Goal: Task Accomplishment & Management: Use online tool/utility

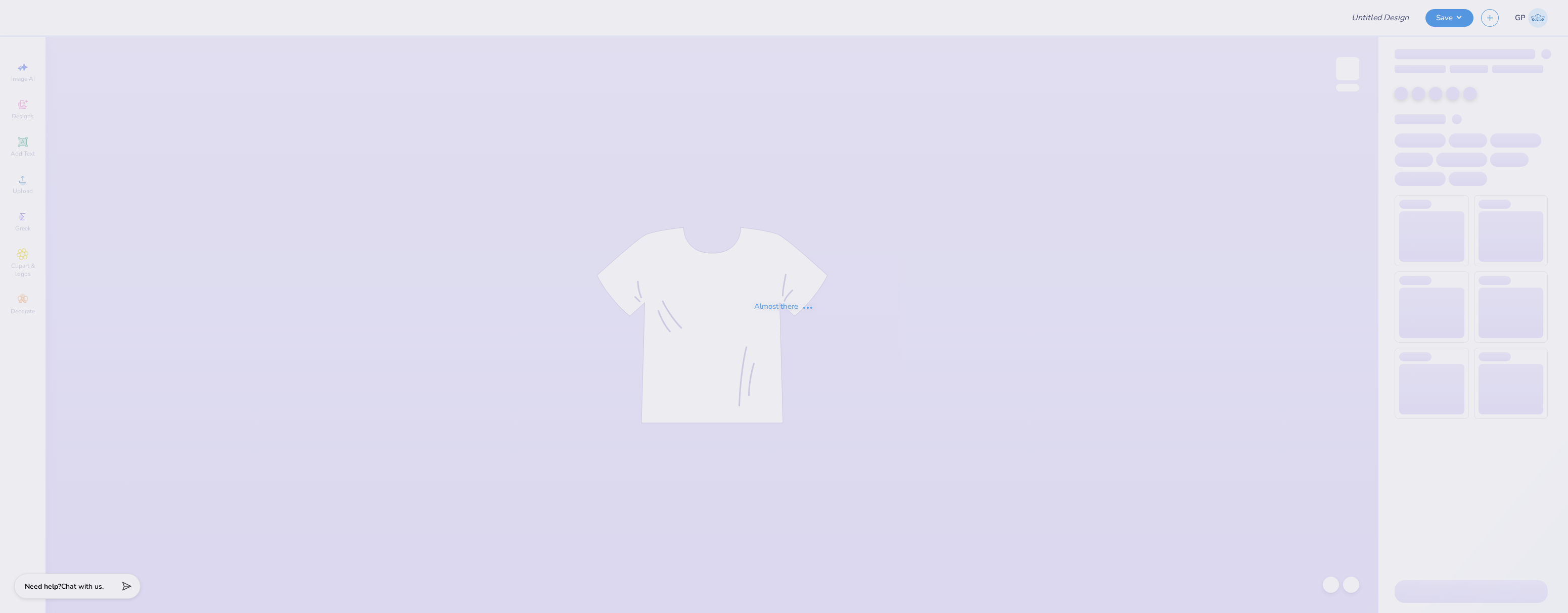
type input "Pack Motorsports SAE Tailgate"
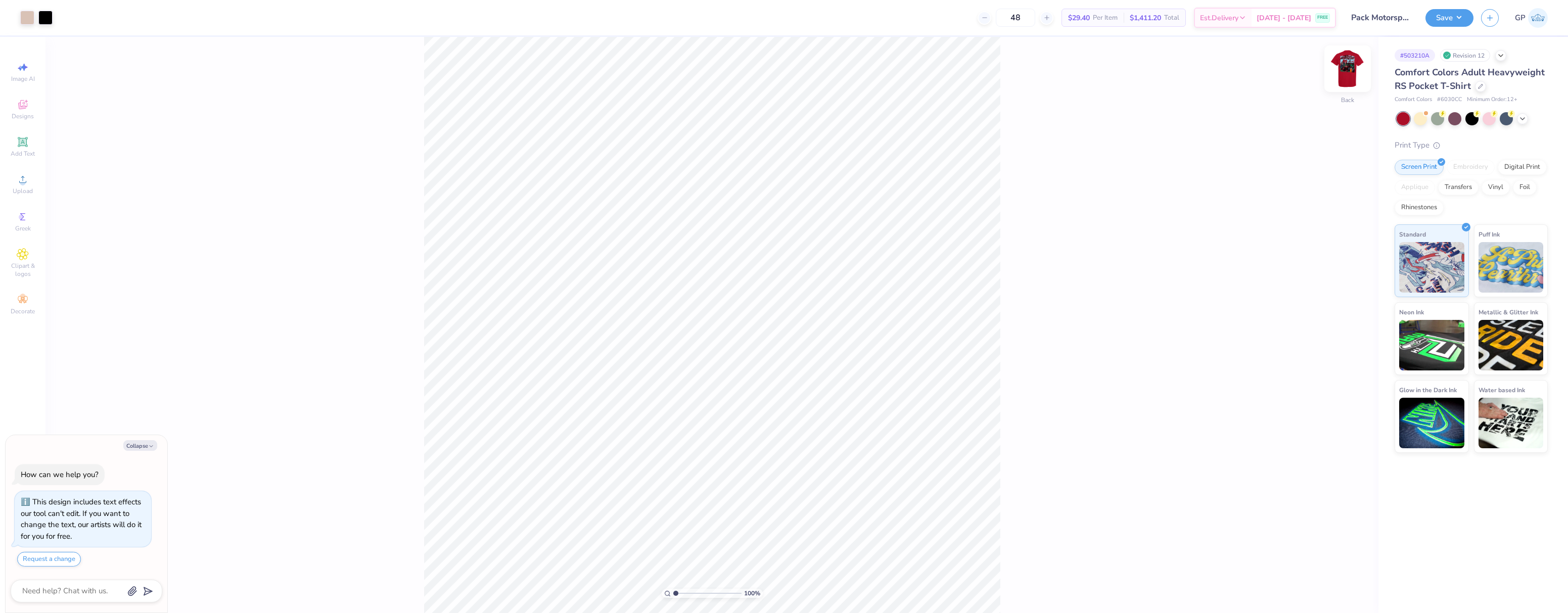
click at [1344, 66] on img at bounding box center [1348, 68] width 40 height 40
click at [26, 179] on icon at bounding box center [23, 179] width 12 height 12
click at [20, 181] on icon at bounding box center [23, 179] width 12 height 12
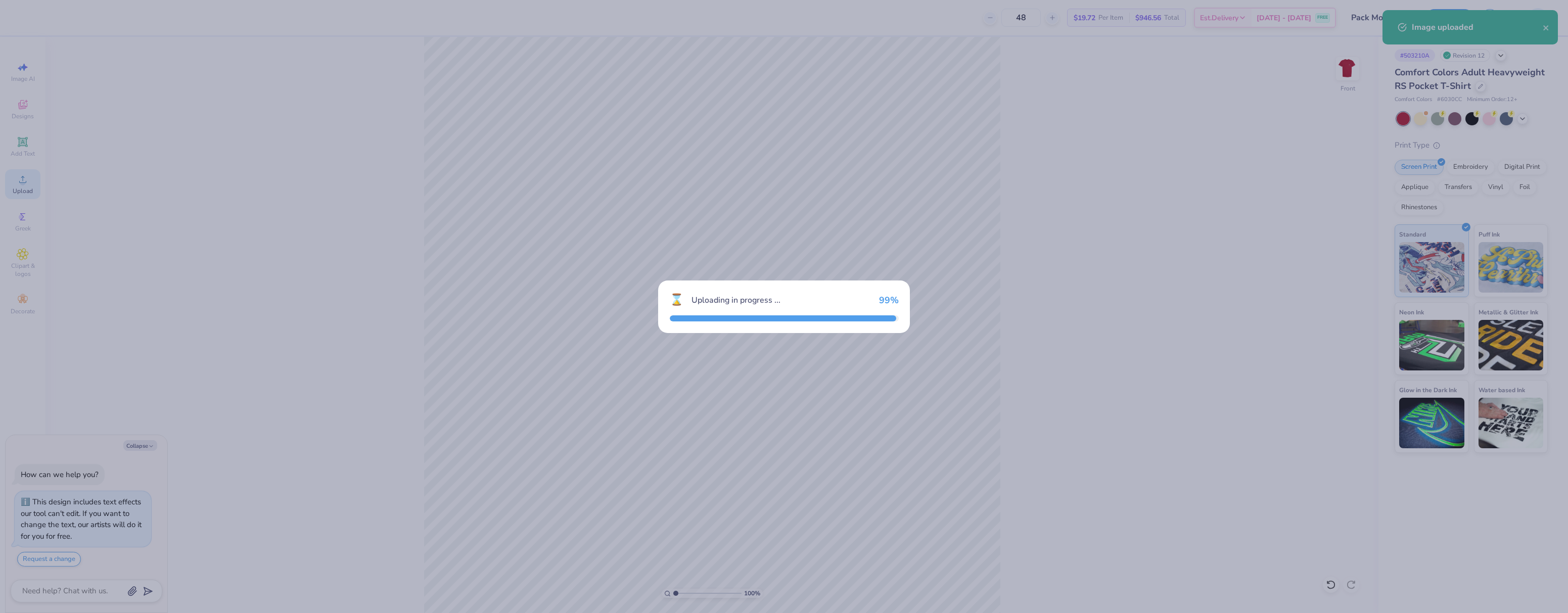
type textarea "x"
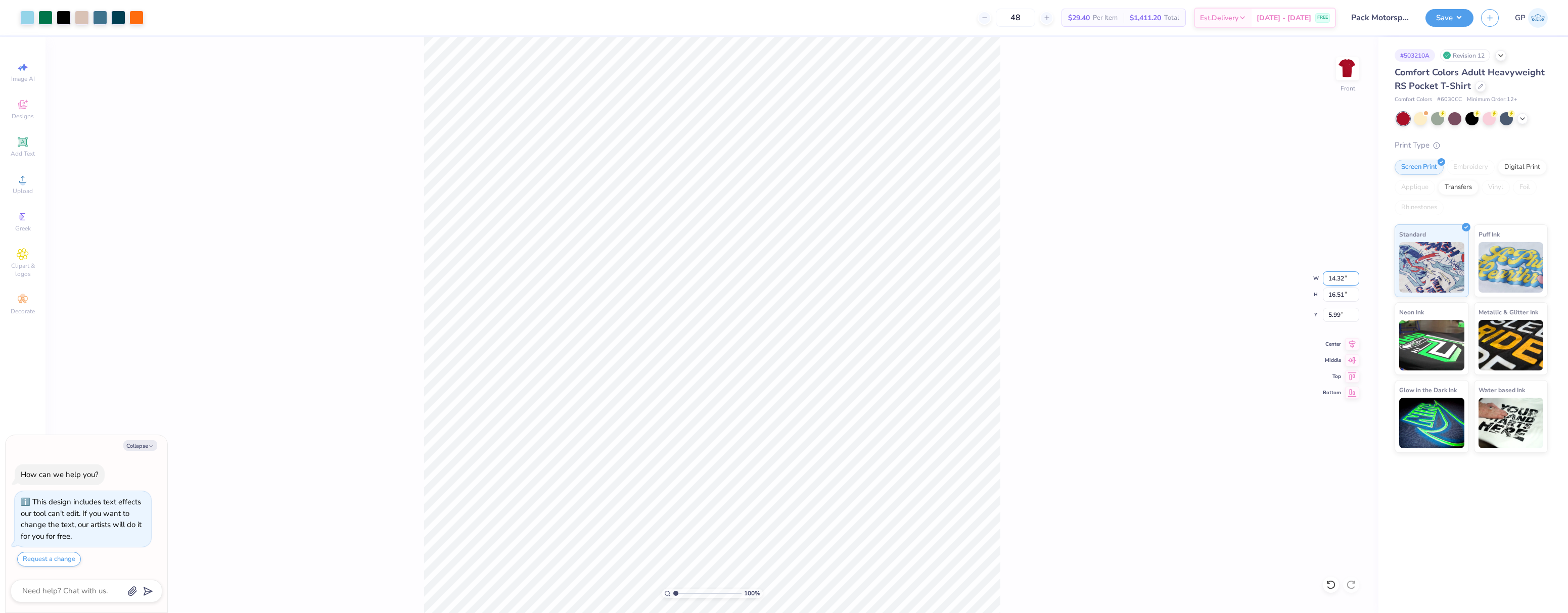
click at [1333, 278] on input "14.32" at bounding box center [1341, 278] width 37 height 14
type input "12.5"
type textarea "x"
type input "12.50"
type input "14.41"
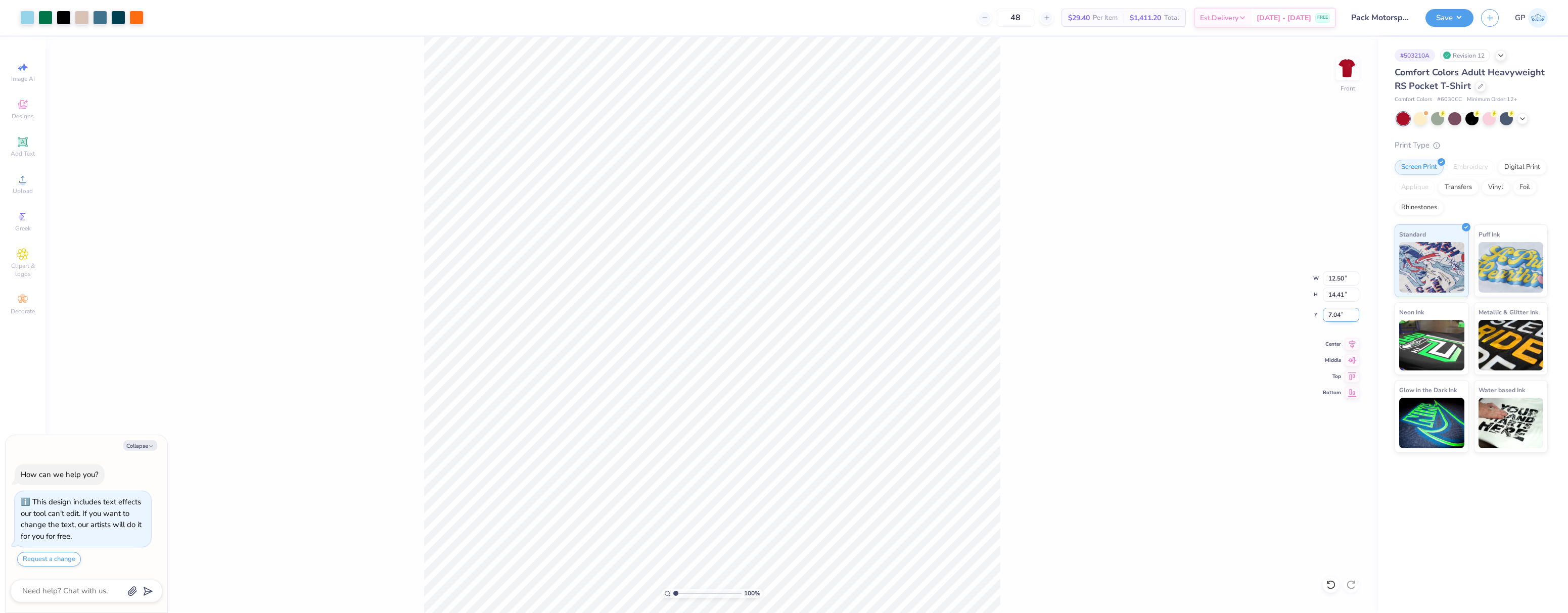
click at [1342, 317] on input "7.04" at bounding box center [1341, 315] width 37 height 14
type input "3"
type textarea "x"
type input "3.00"
click at [1113, 304] on div "100 % Front W 12.50 12.50 " H 14.41 14.41 " Y 3.00 3.00 " Center Middle Top Bot…" at bounding box center [712, 325] width 1333 height 576
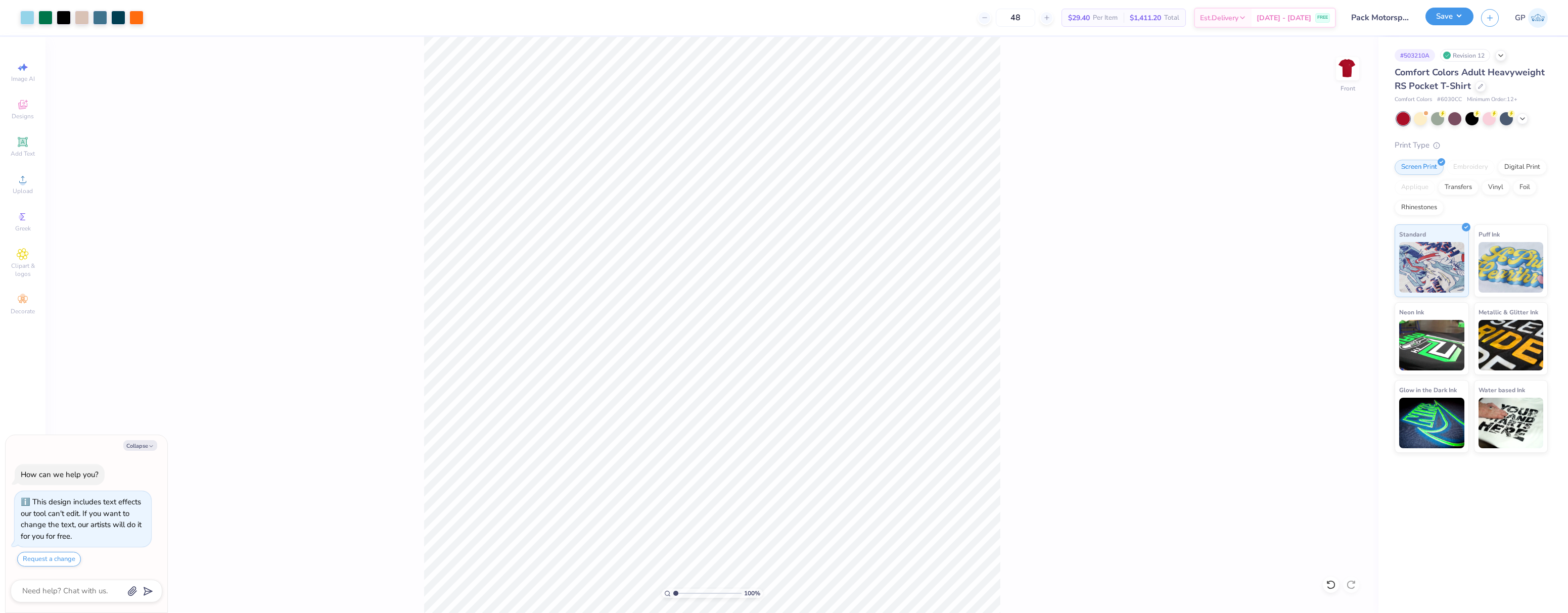
click at [1441, 18] on button "Save" at bounding box center [1450, 16] width 48 height 18
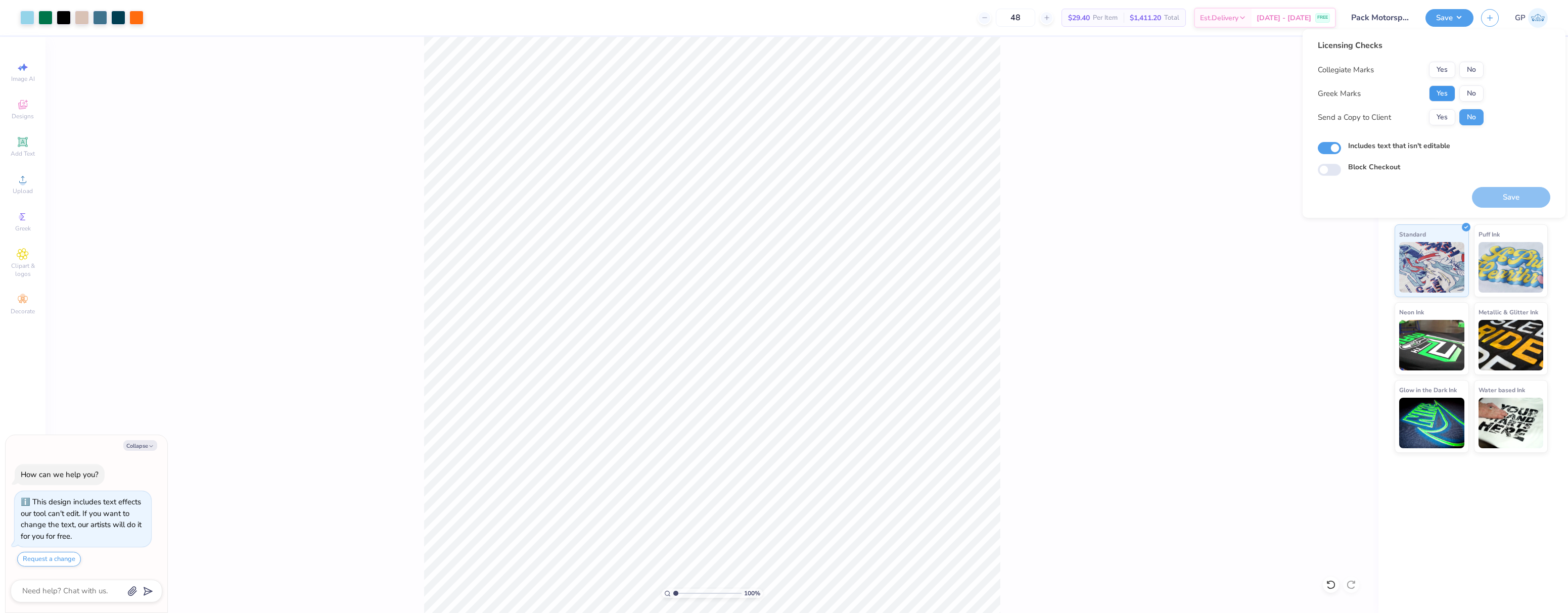
click at [1434, 95] on button "Yes" at bounding box center [1442, 93] width 26 height 16
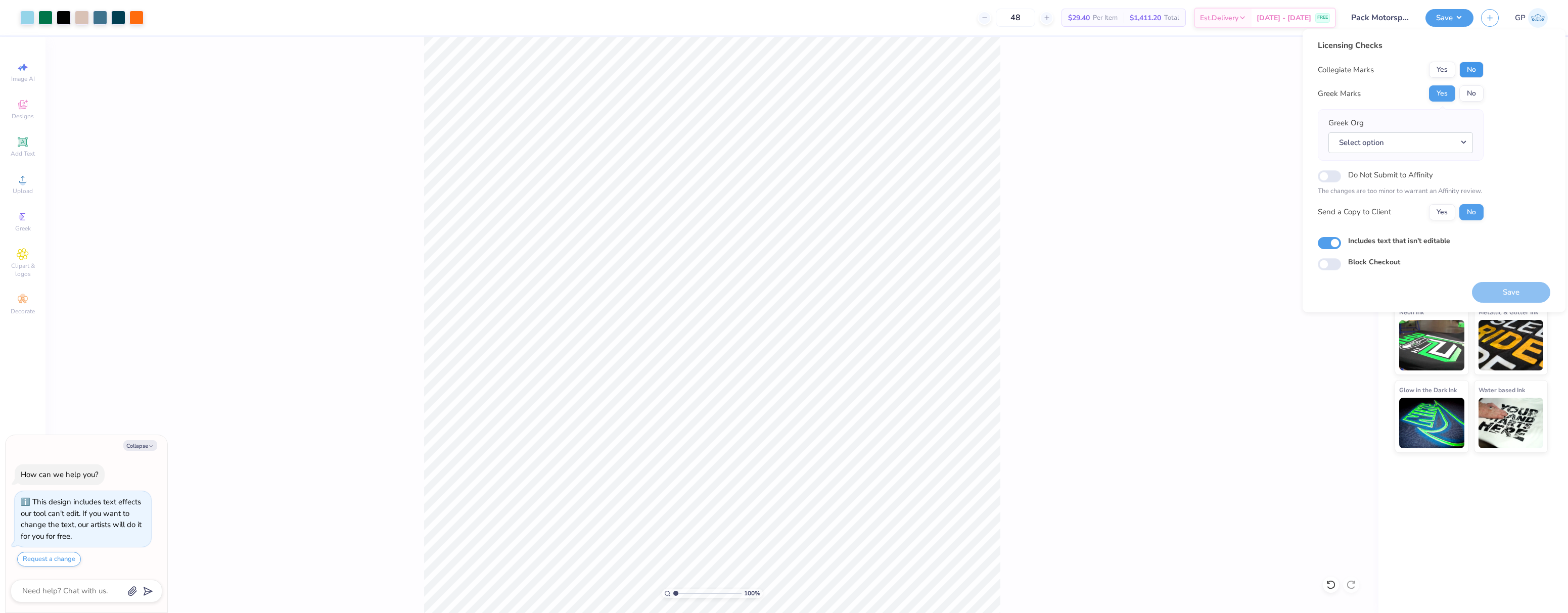
click at [1474, 65] on button "No" at bounding box center [1471, 70] width 24 height 16
click at [1485, 292] on button "Save" at bounding box center [1511, 292] width 79 height 20
type textarea "x"
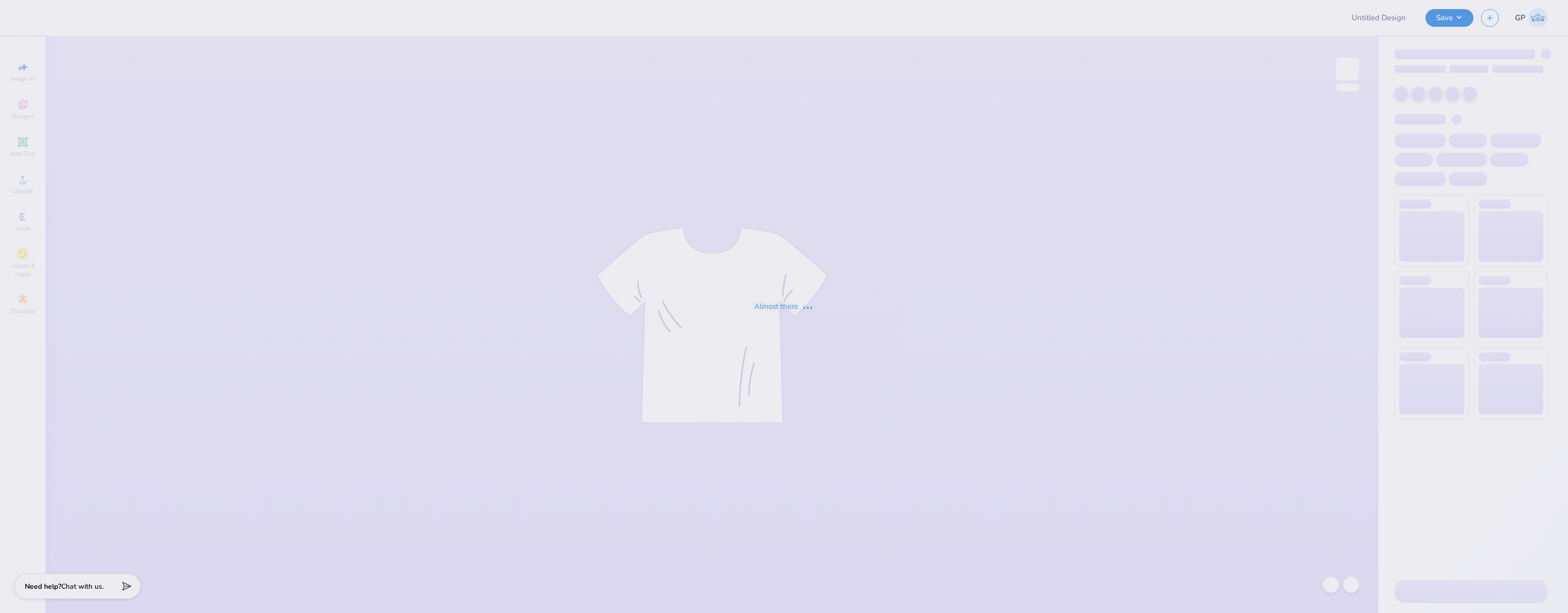
type input "pets recruitment 3"
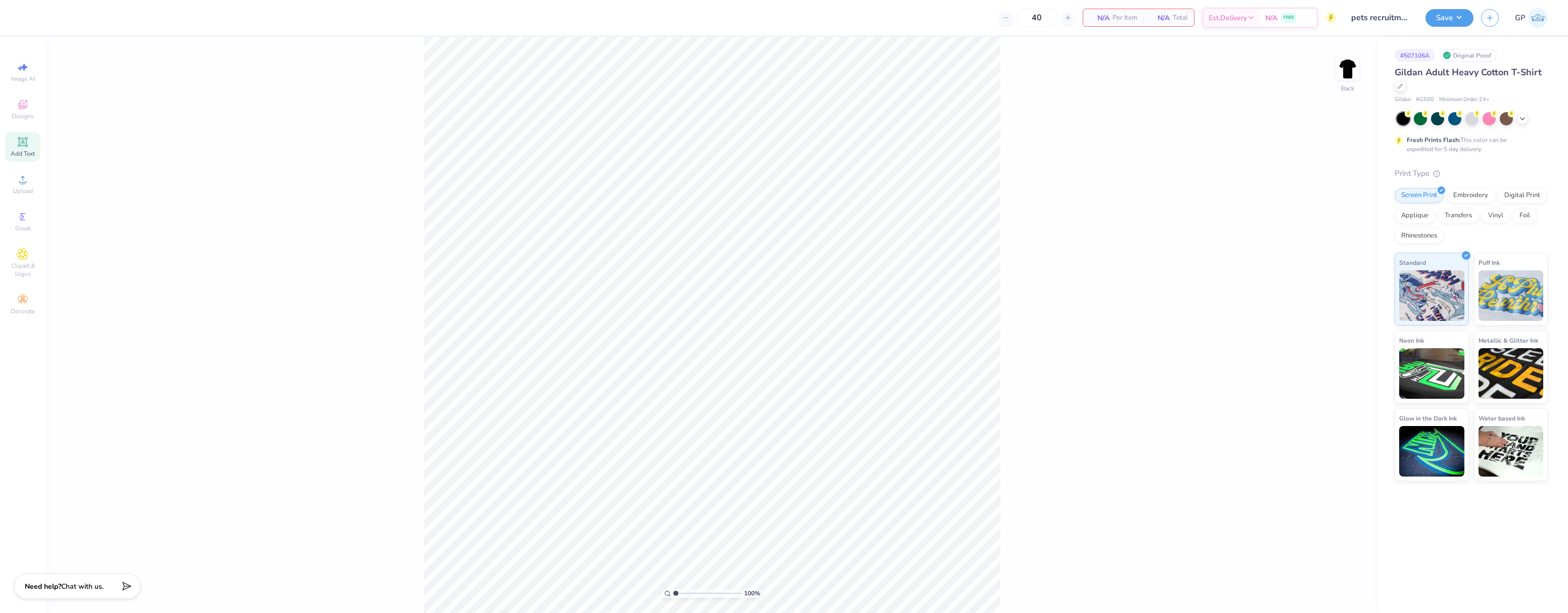
click at [24, 153] on span "Add Text" at bounding box center [22, 153] width 24 height 8
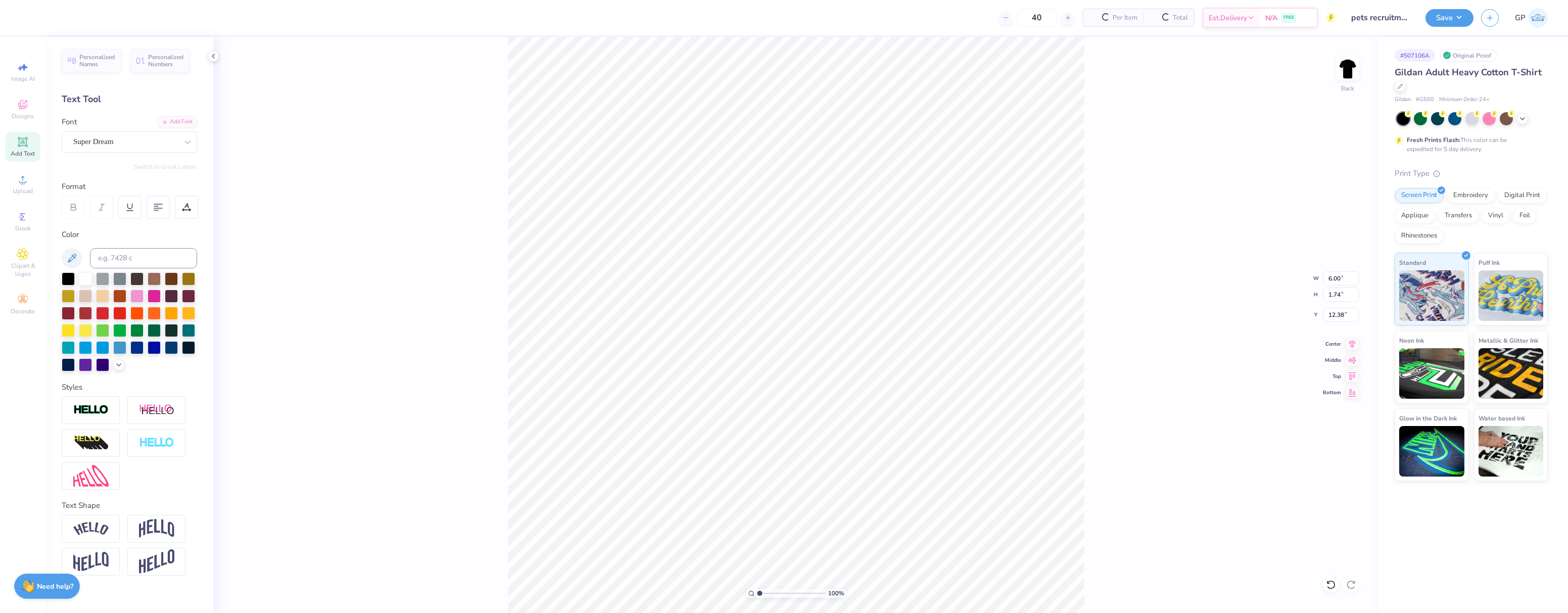
scroll to position [9, 1]
type textarea "Pets"
click at [499, 220] on div "100 % Back W 6.00 6.00 " H 1.74 1.74 " Y 12.38 12.38 " Center Middle Top Bottom" at bounding box center [796, 325] width 1165 height 576
click at [170, 120] on div "Add Font" at bounding box center [177, 121] width 40 height 12
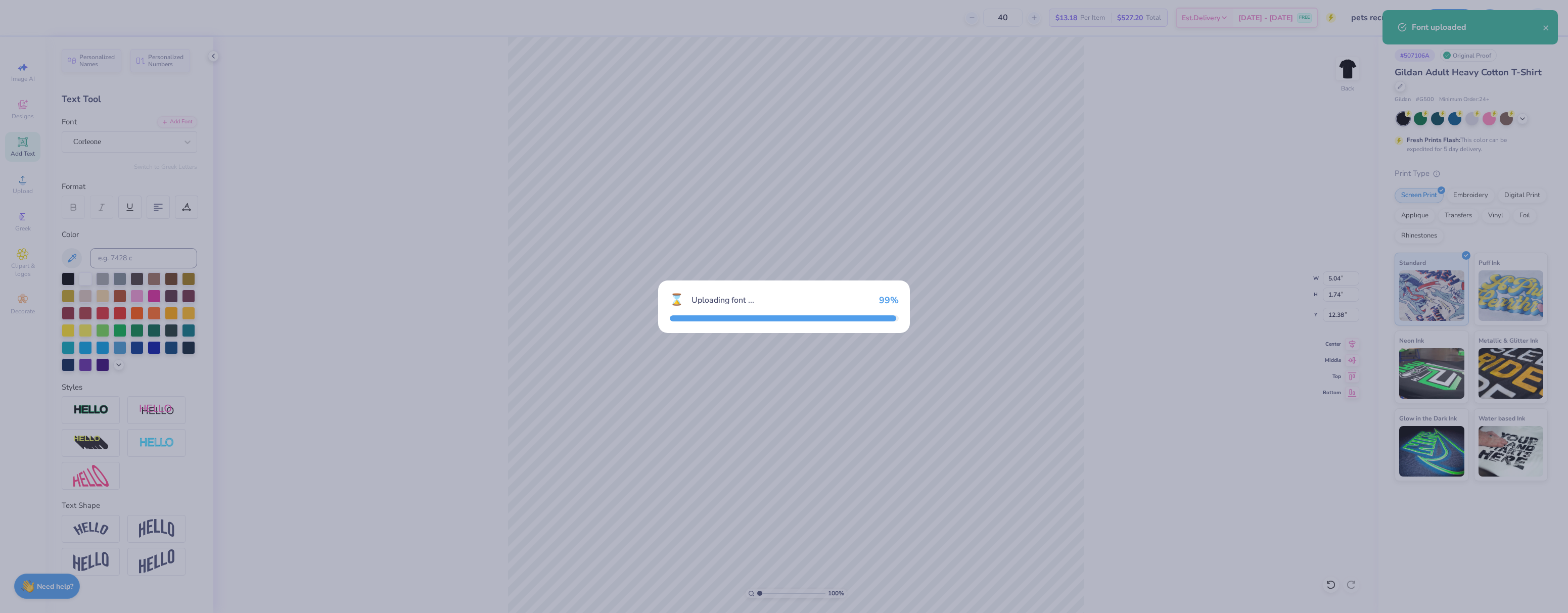
type input "3.20"
type input "2.10"
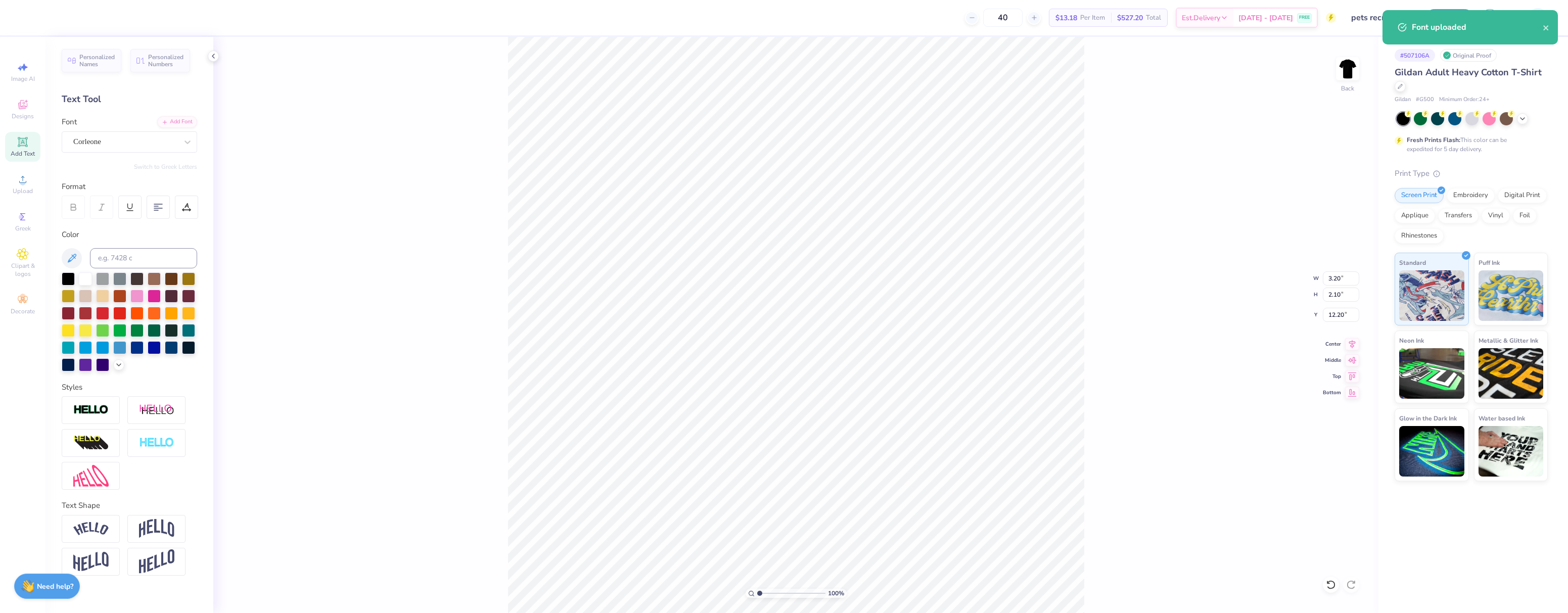
type input "4.89"
click at [1332, 276] on input "3.20" at bounding box center [1341, 278] width 37 height 14
type input "3.50"
type input "2.30"
click at [1340, 311] on input "4.80" at bounding box center [1341, 315] width 37 height 14
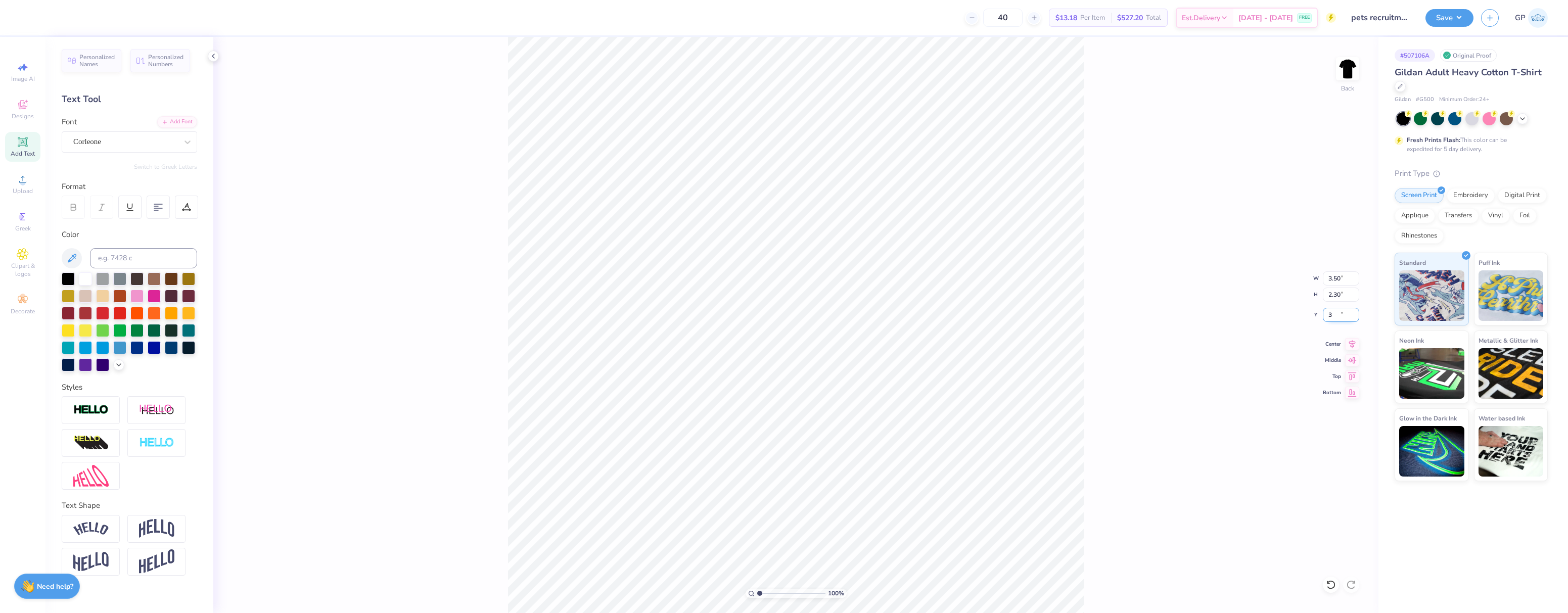
type input "3.00"
click at [1095, 200] on div "100 % Back W 3.50 3.50 " H 2.30 2.30 " Y 3.00 3.00 " Center Middle Top Bottom" at bounding box center [796, 325] width 1165 height 576
click at [1353, 73] on img at bounding box center [1348, 68] width 40 height 40
click at [21, 180] on icon at bounding box center [23, 179] width 12 height 12
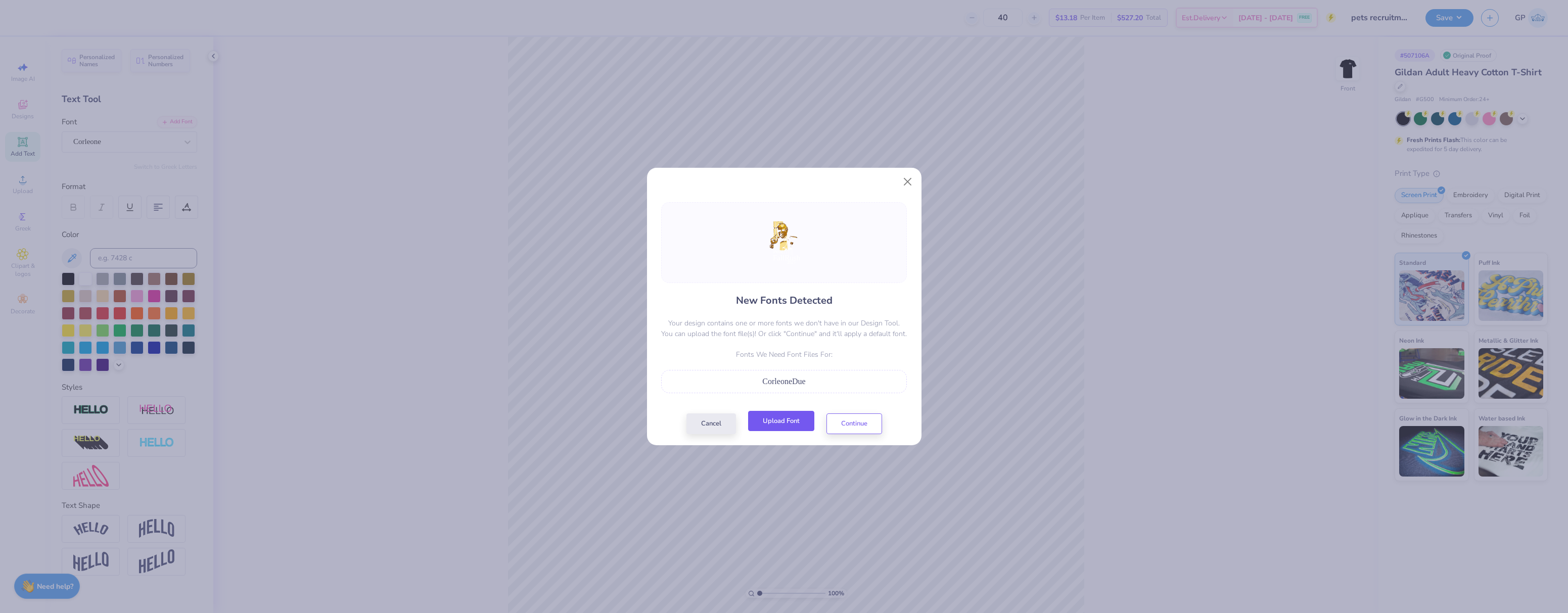
click at [781, 418] on button "Upload Font" at bounding box center [781, 421] width 66 height 20
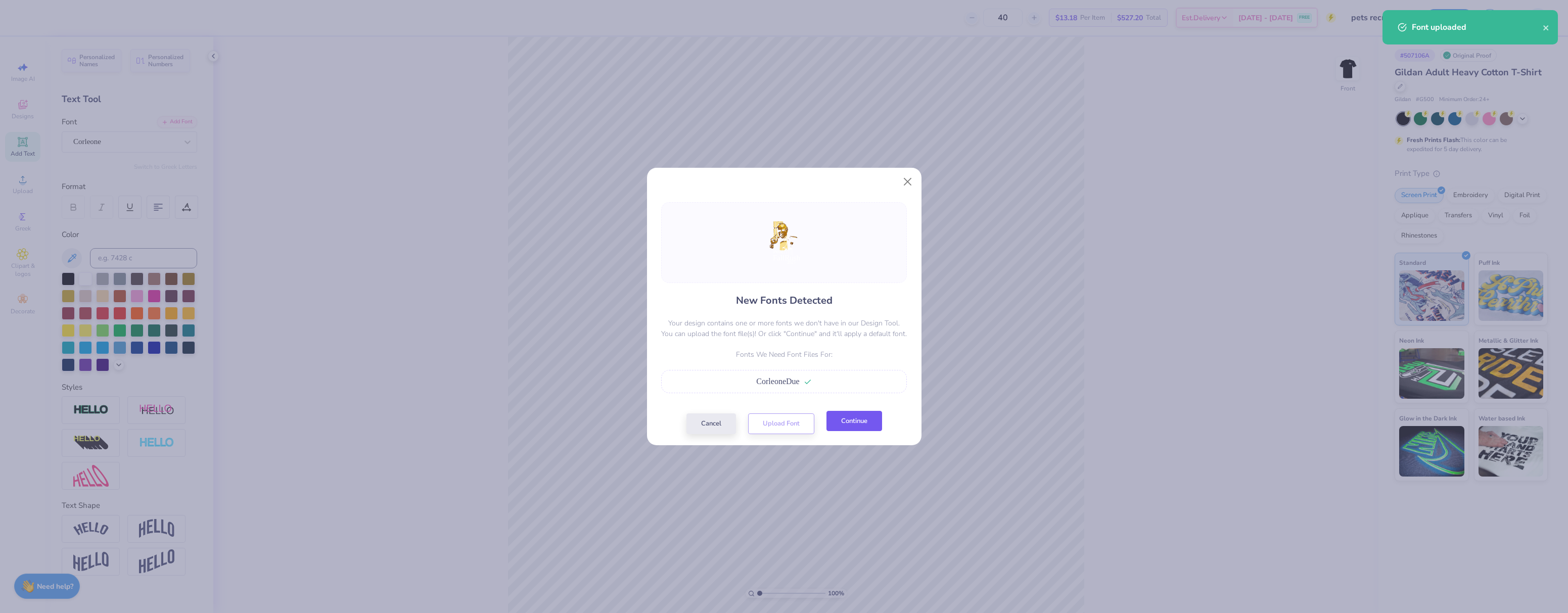
click at [852, 419] on button "Continue" at bounding box center [855, 421] width 56 height 20
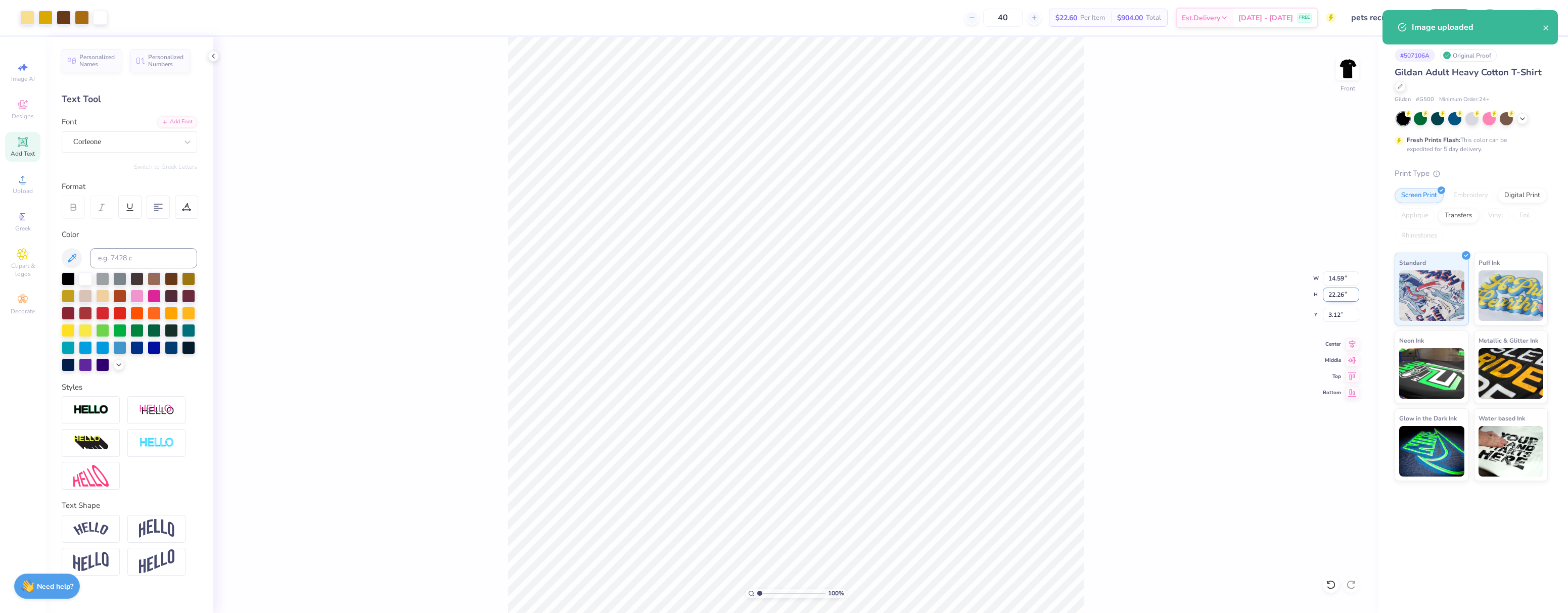
click at [1338, 294] on input "22.26" at bounding box center [1341, 294] width 37 height 14
type input "14"
type input "9.18"
type input "14.00"
click at [1342, 311] on input "7.25" at bounding box center [1341, 315] width 37 height 14
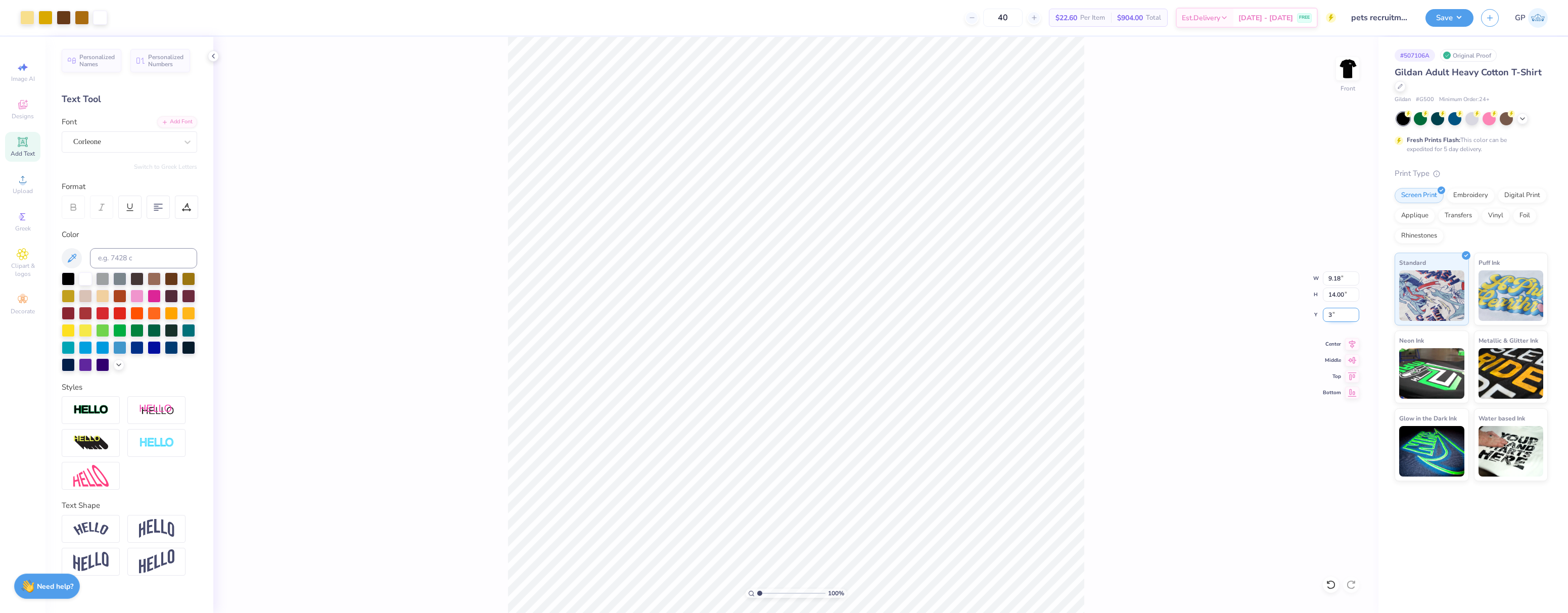
type input "3.00"
click at [1139, 346] on div "100 % Front W 9.18 9.18 " H 14.00 14.00 " Y 3.00 3.00 " Center Middle Top Bottom" at bounding box center [796, 325] width 1165 height 576
click at [1430, 10] on button "Save" at bounding box center [1450, 16] width 48 height 18
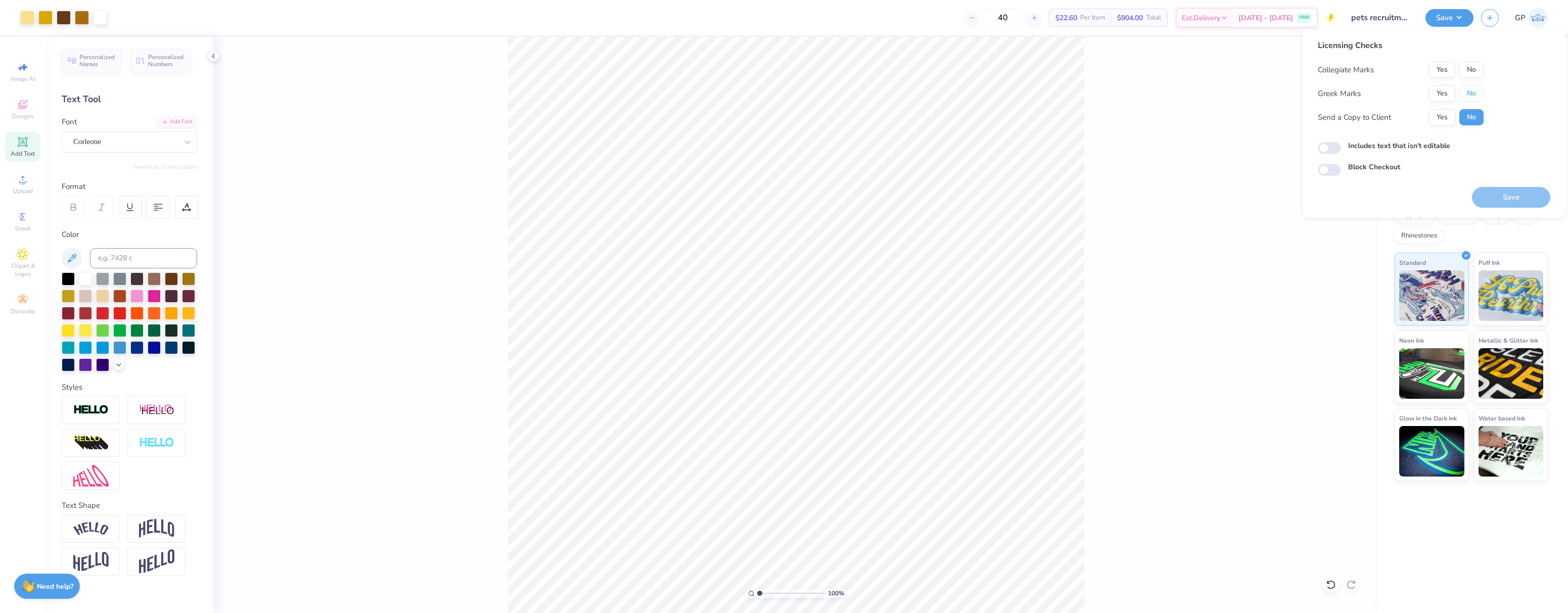
click at [1464, 87] on button "No" at bounding box center [1471, 93] width 24 height 16
click at [1470, 66] on button "No" at bounding box center [1471, 70] width 24 height 16
click at [1501, 188] on button "Save" at bounding box center [1511, 197] width 79 height 20
